Goal: Task Accomplishment & Management: Use online tool/utility

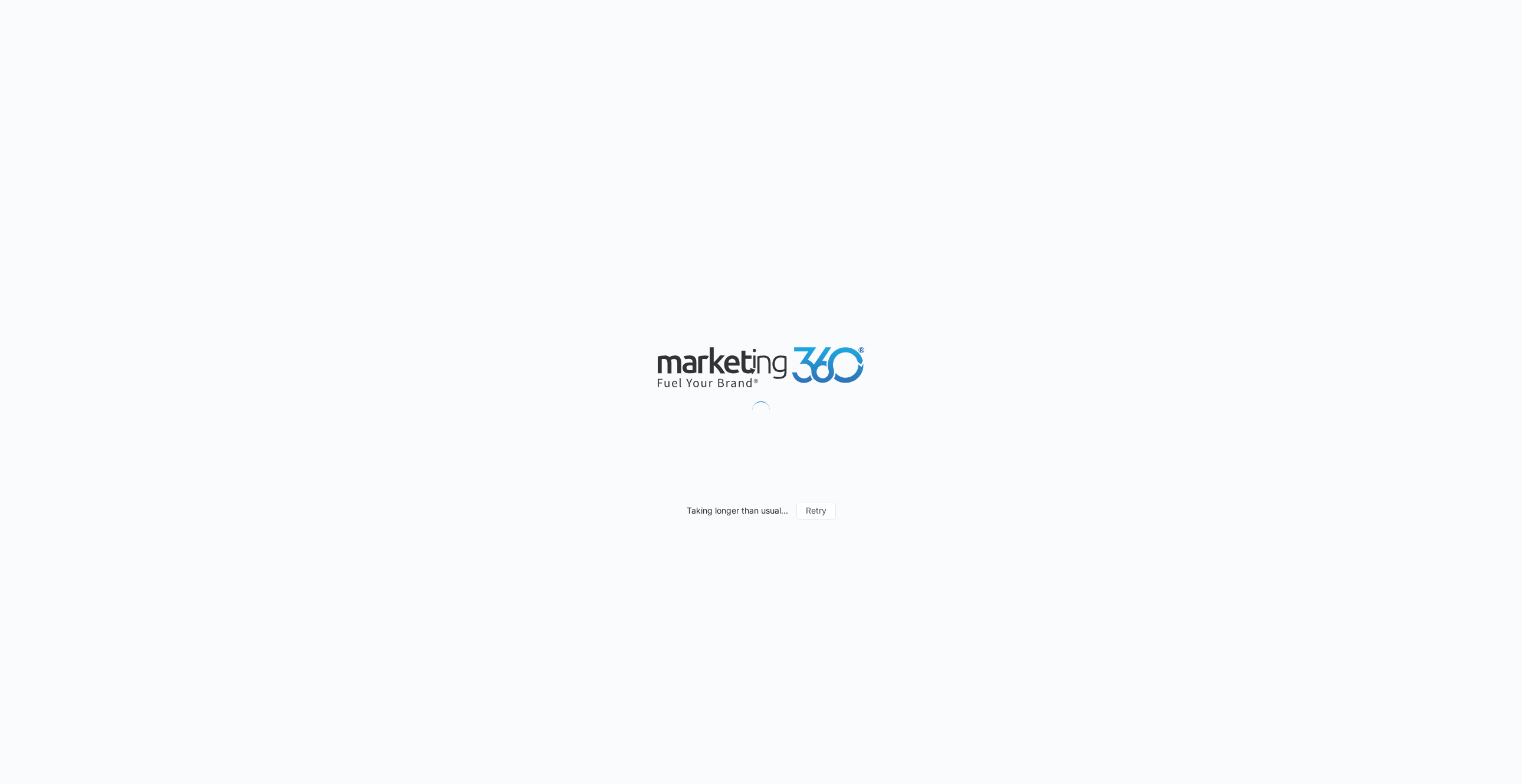
click at [615, 218] on div "Taking longer than usual... Retry" at bounding box center [761, 392] width 1522 height 784
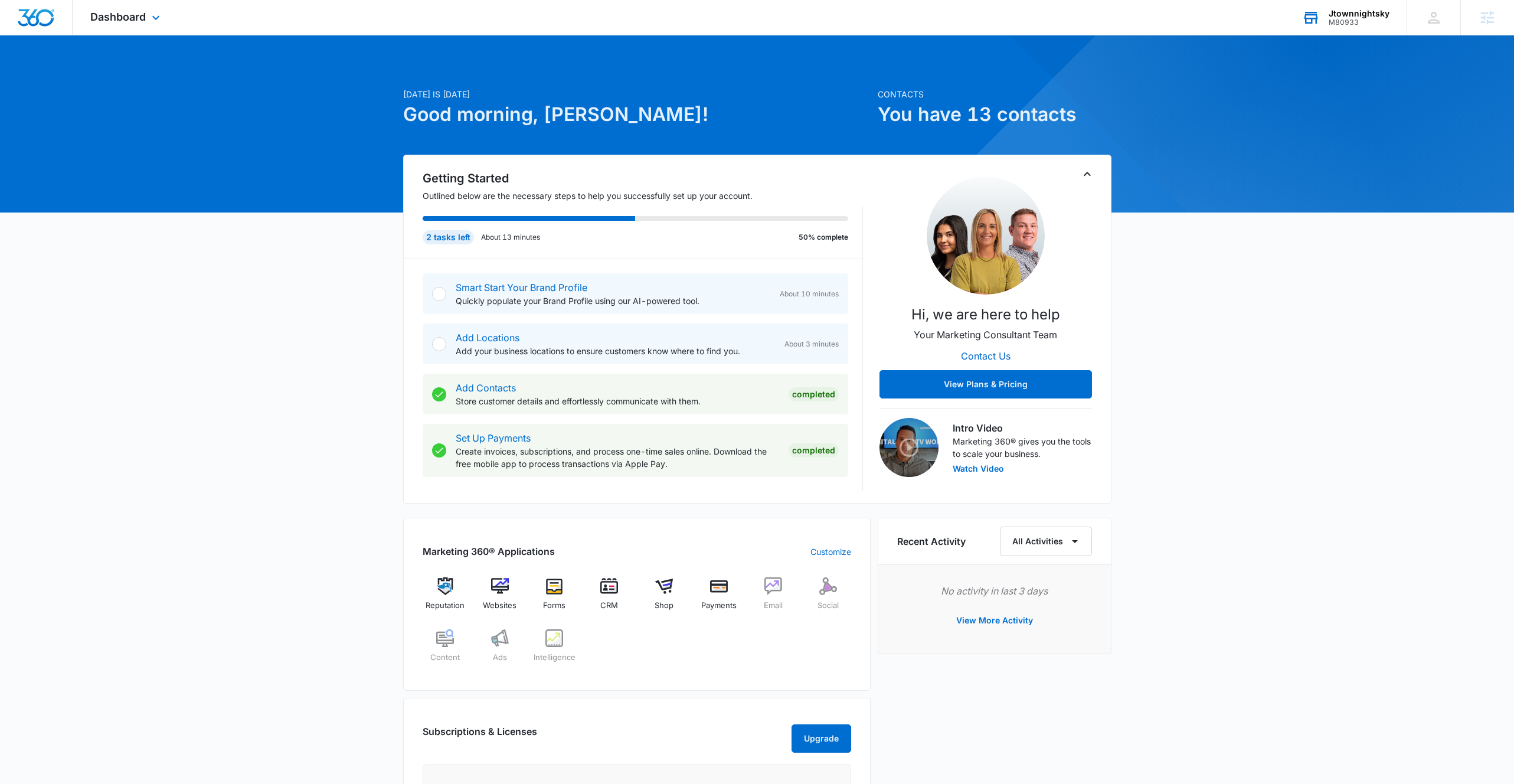
click at [1357, 20] on div "M80933" at bounding box center [1359, 22] width 61 height 9
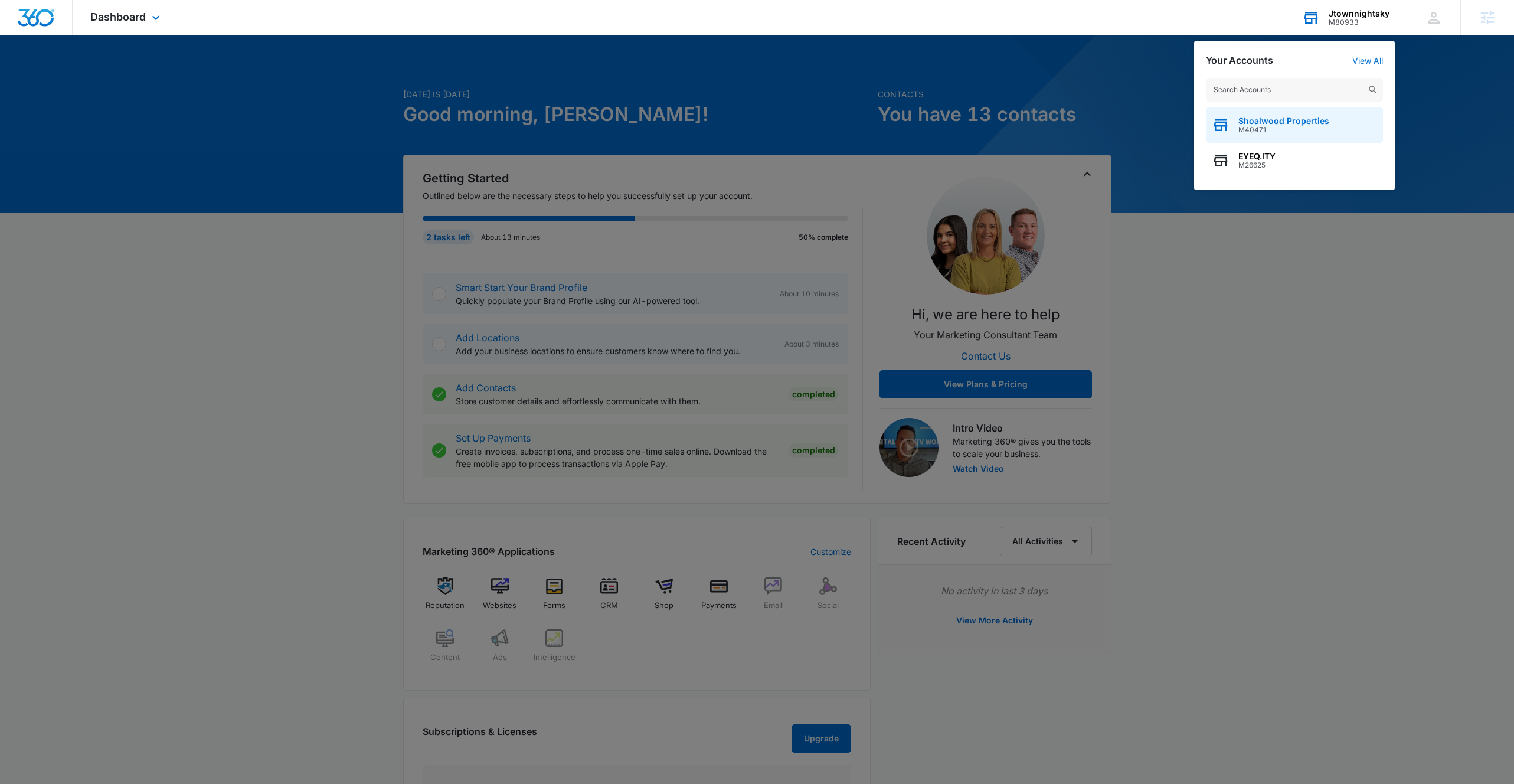
click at [1272, 124] on span "Shoalwood Properties" at bounding box center [1284, 120] width 91 height 9
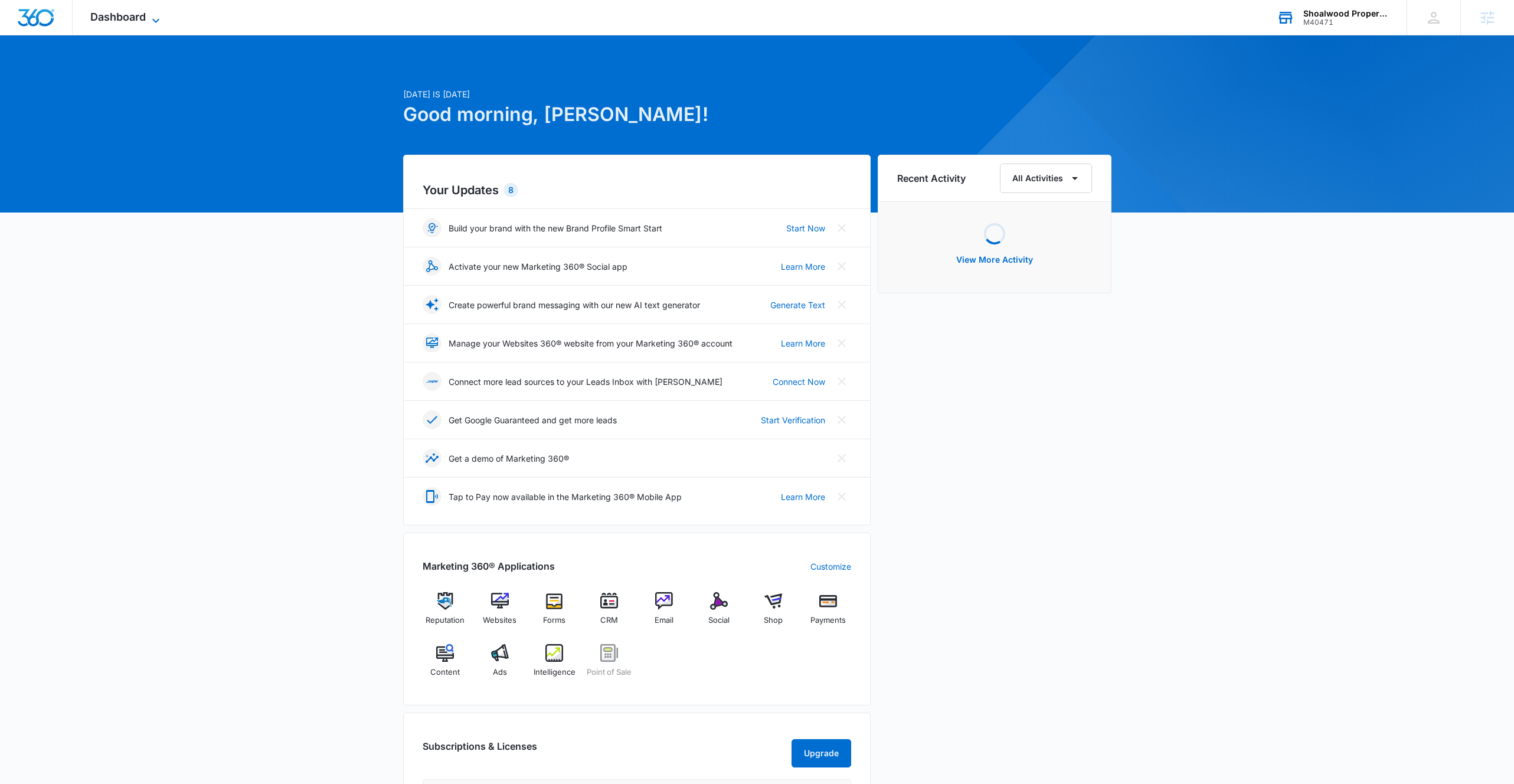
click at [131, 16] on span "Dashboard" at bounding box center [118, 16] width 55 height 13
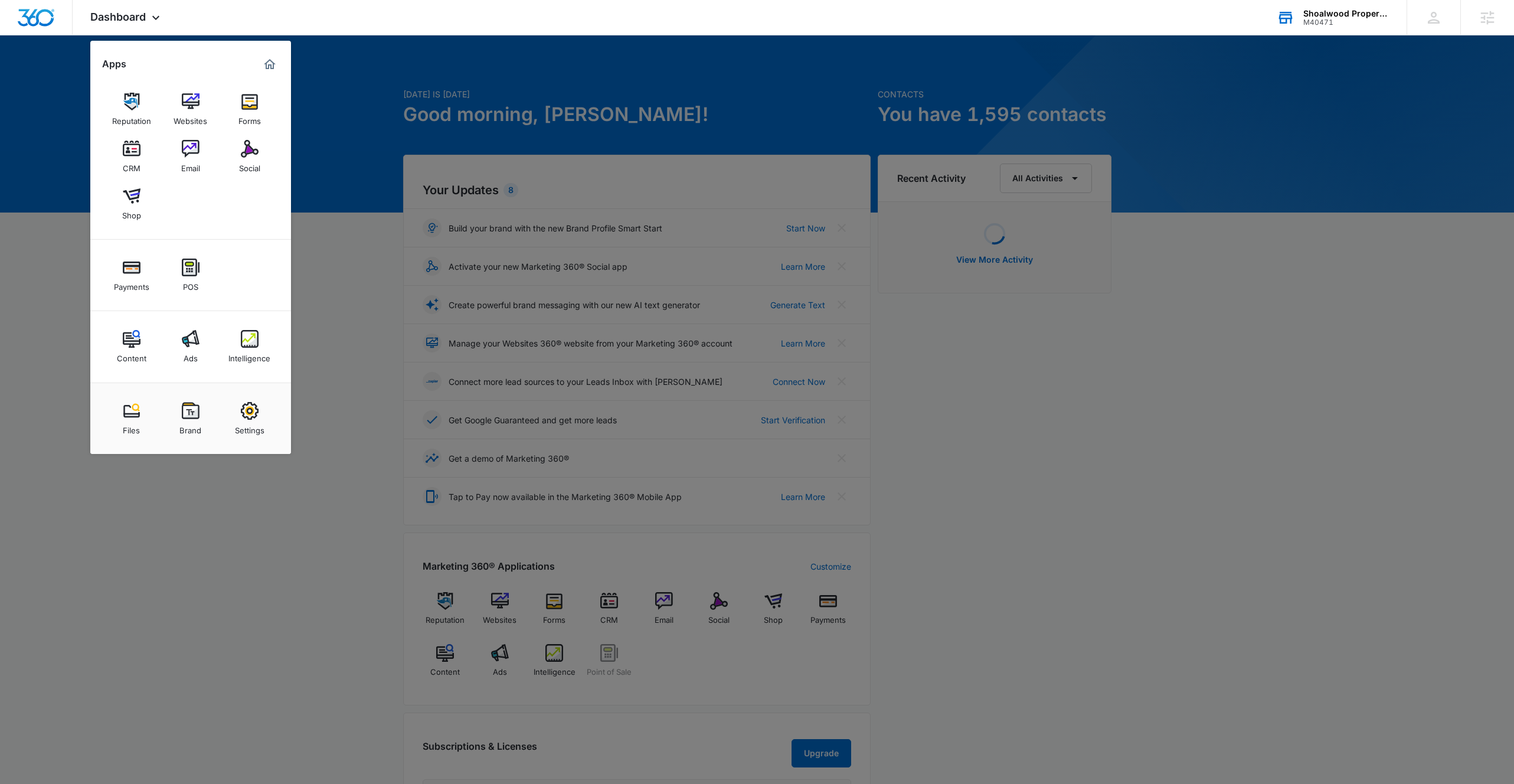
click at [191, 415] on img at bounding box center [190, 411] width 18 height 18
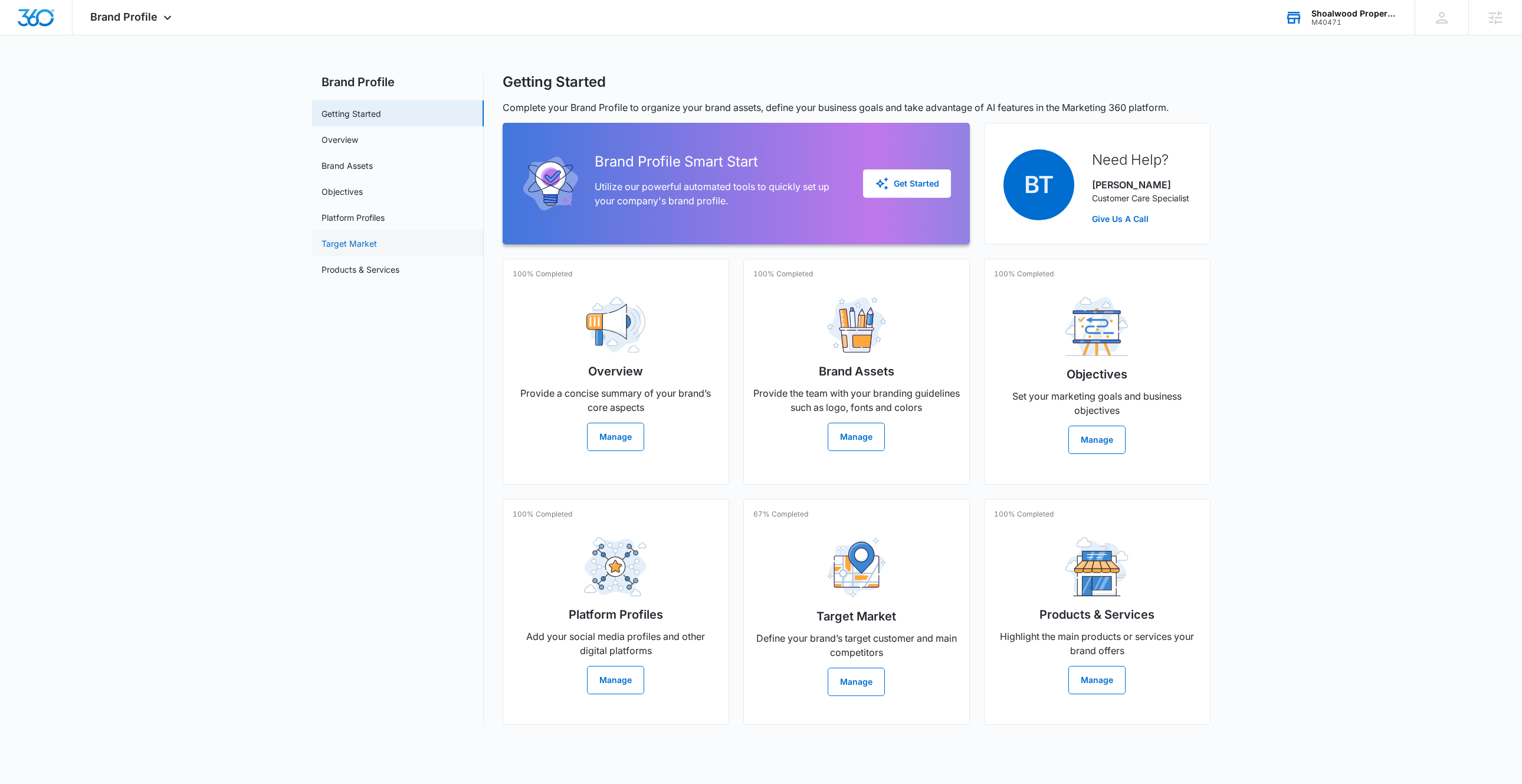
click at [358, 250] on link "Target Market" at bounding box center [349, 243] width 55 height 13
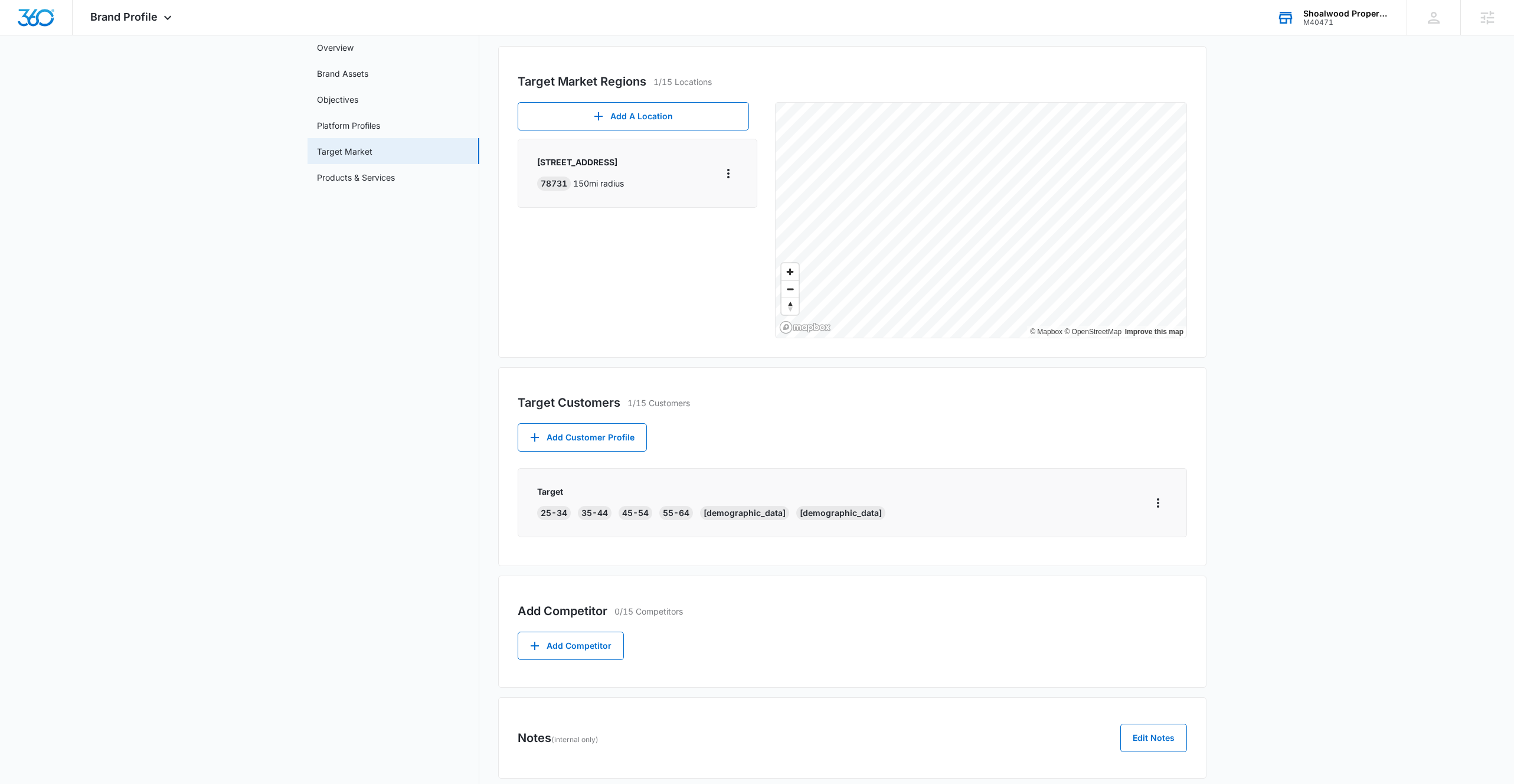
scroll to position [100, 0]
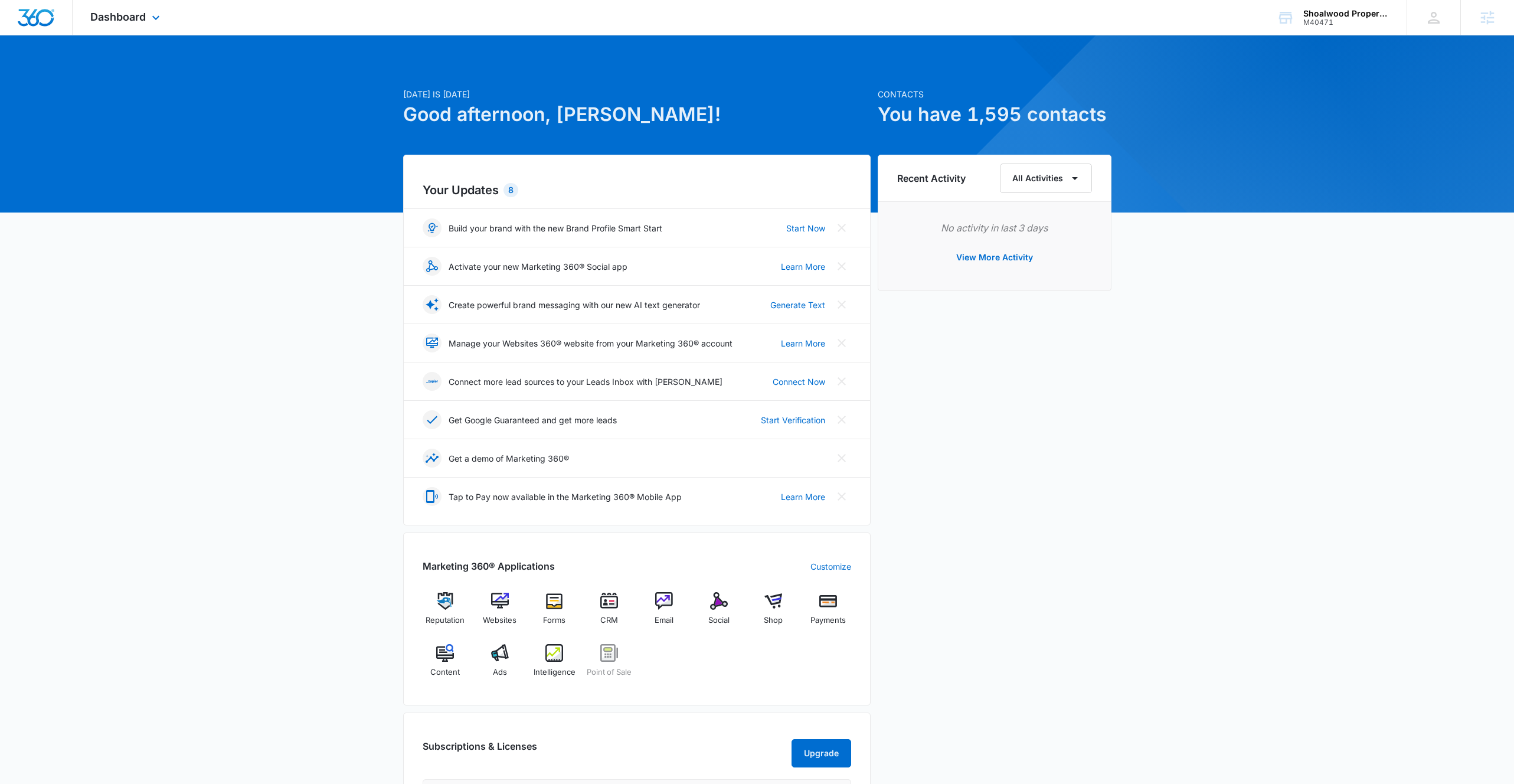
click at [133, 32] on div "Dashboard Apps Reputation Websites Forms CRM Email Social Shop Payments POS Con…" at bounding box center [126, 17] width 108 height 35
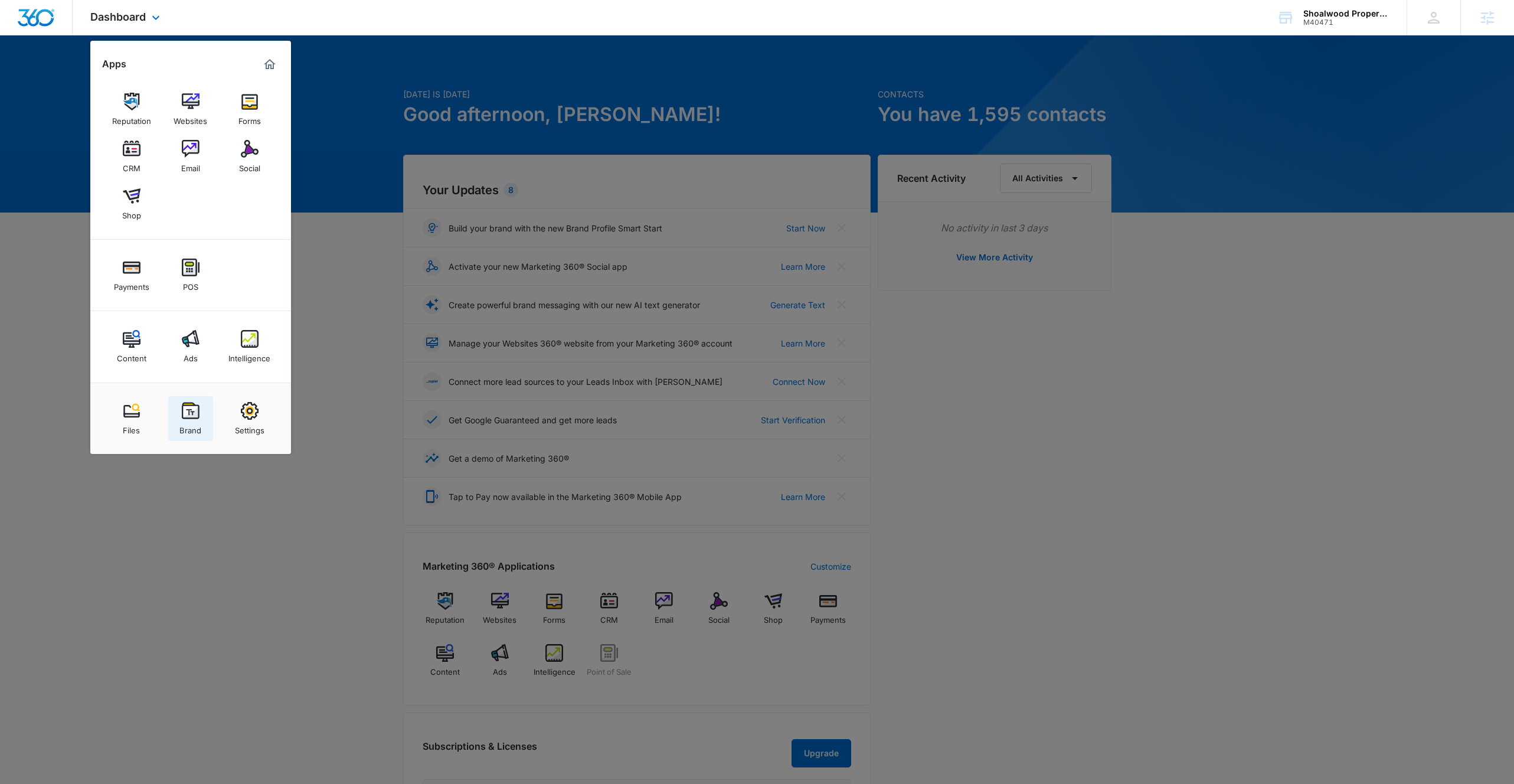
click at [191, 413] on img at bounding box center [190, 411] width 18 height 18
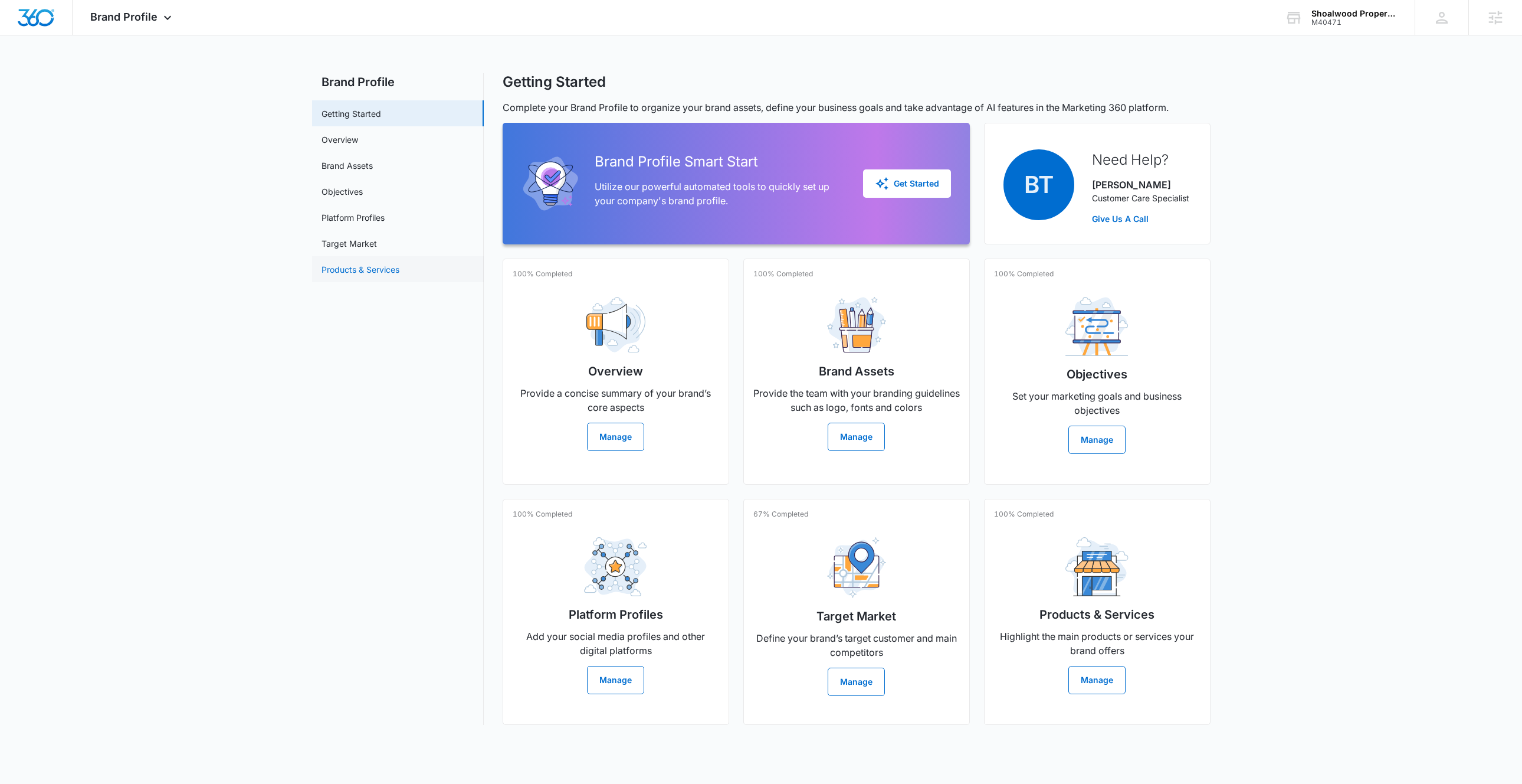
click at [355, 274] on link "Products & Services" at bounding box center [360, 269] width 78 height 13
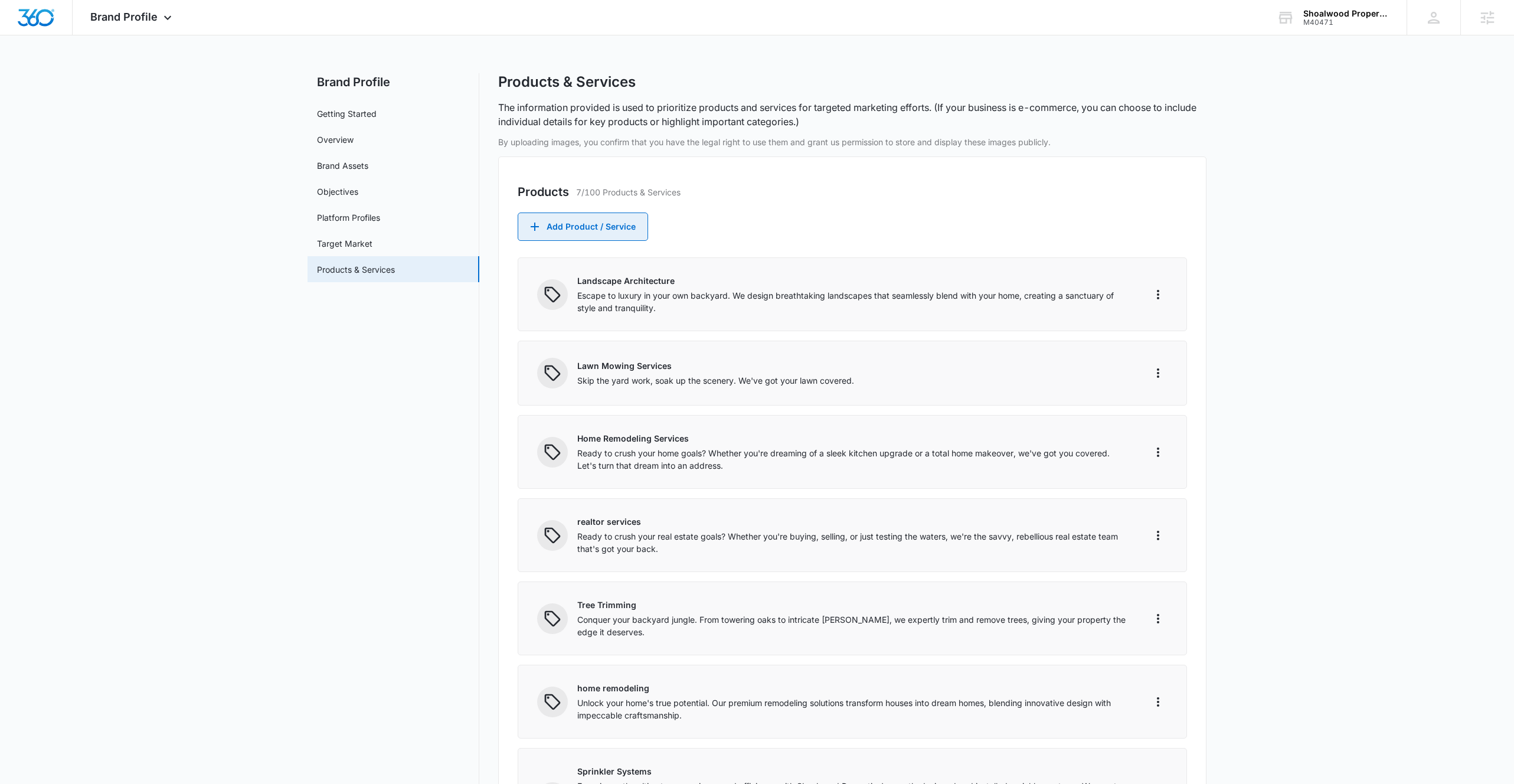
click at [581, 223] on button "Add Product / Service" at bounding box center [582, 226] width 130 height 28
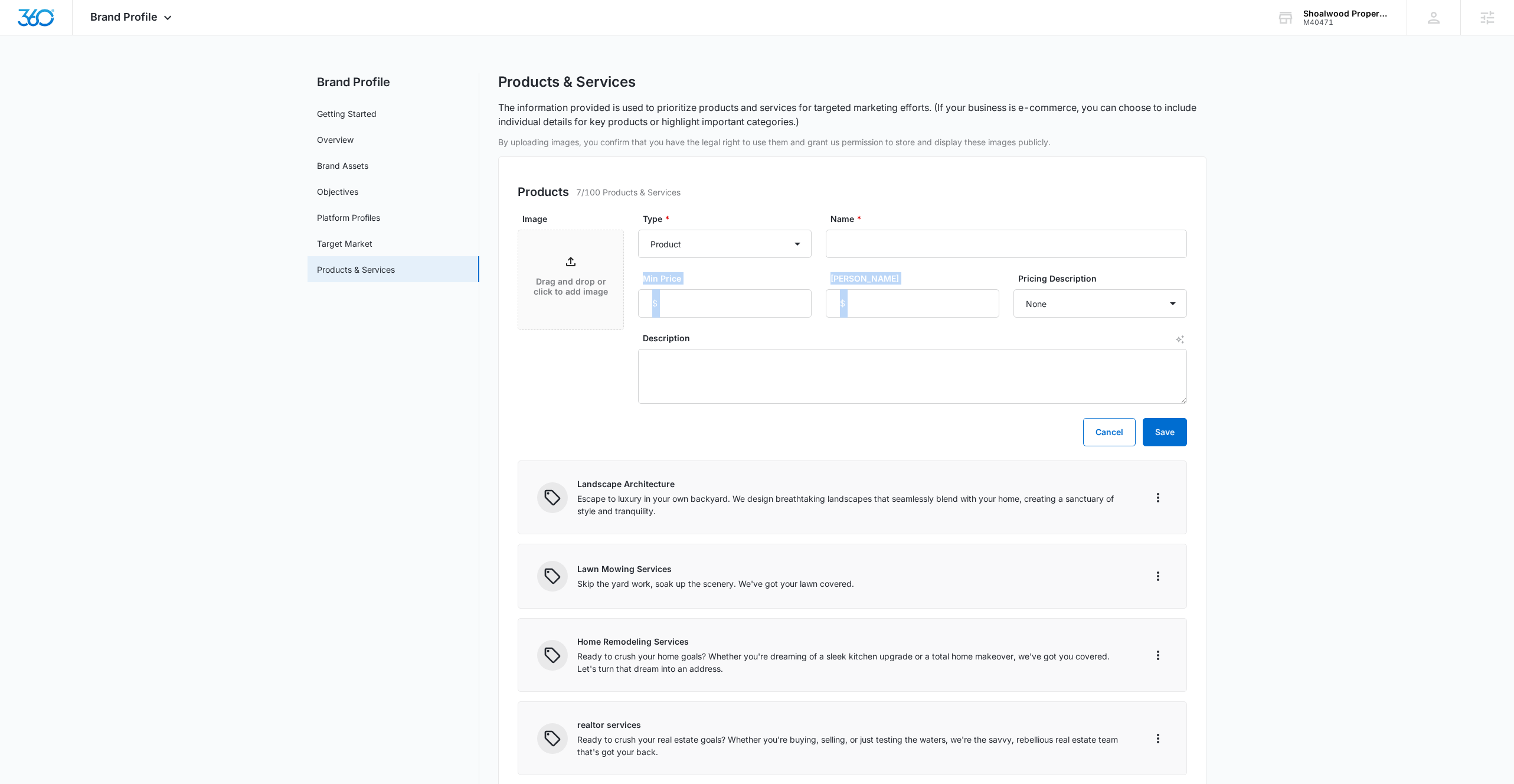
click at [1263, 265] on main "Brand Profile Getting Started Overview Brand Assets Objectives Platform Profile…" at bounding box center [757, 643] width 1514 height 1140
